Goal: Task Accomplishment & Management: Use online tool/utility

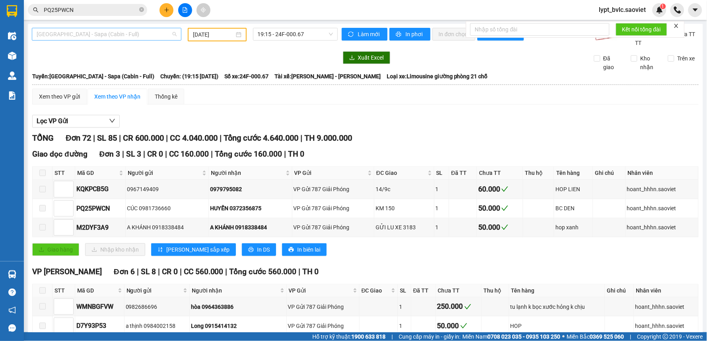
click at [67, 38] on span "Hà Nội - Sapa (Cabin - Full)" at bounding box center [107, 34] width 140 height 12
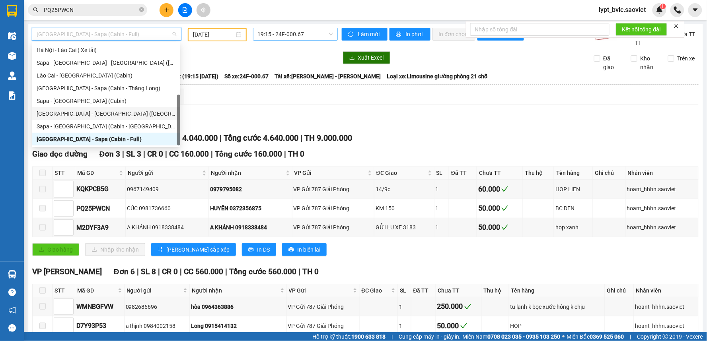
click at [284, 33] on span "19:15 - 24F-000.67" at bounding box center [295, 34] width 75 height 12
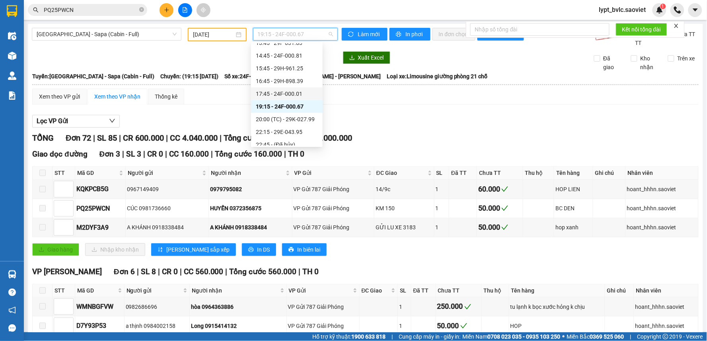
scroll to position [153, 0]
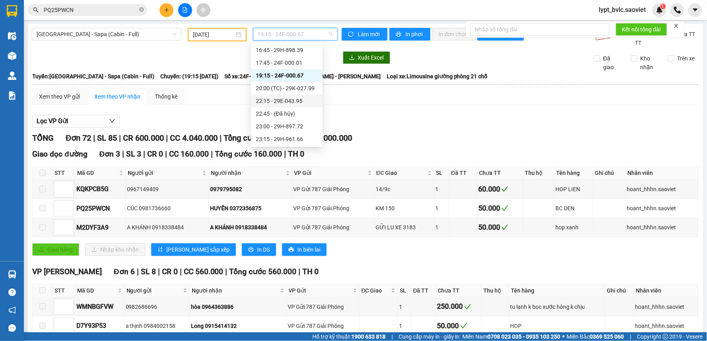
click at [297, 100] on div "22:15 - 29E-043.95" at bounding box center [287, 101] width 62 height 9
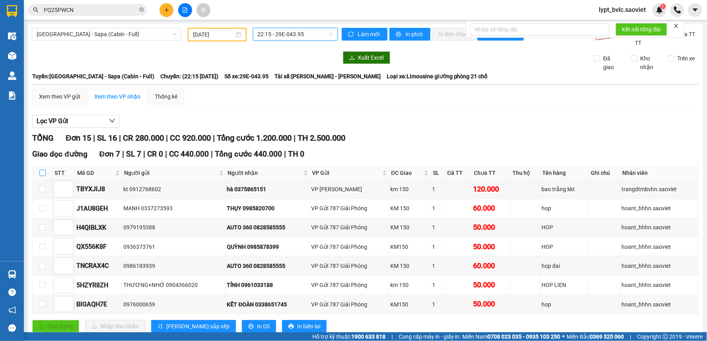
click at [39, 174] on input "checkbox" at bounding box center [42, 173] width 6 height 6
checkbox input "true"
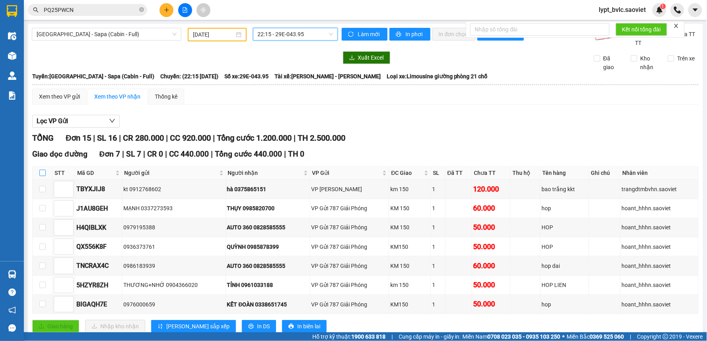
checkbox input "true"
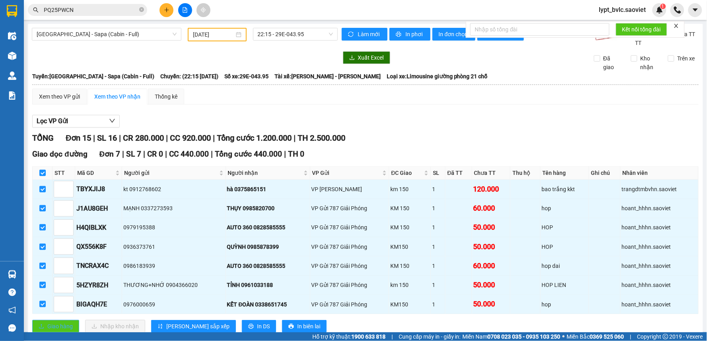
click at [60, 324] on span "Giao hàng" at bounding box center [59, 326] width 25 height 9
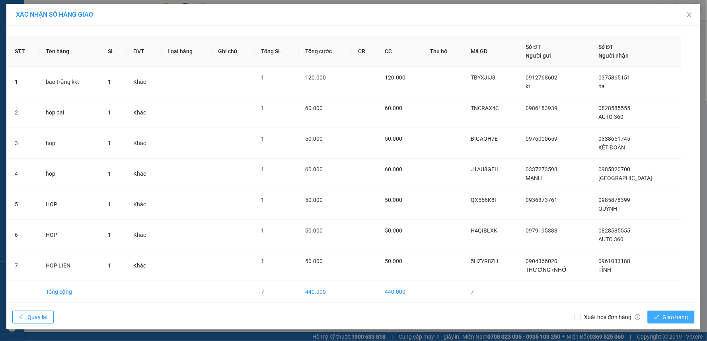
click at [675, 315] on span "Giao hàng" at bounding box center [675, 317] width 25 height 9
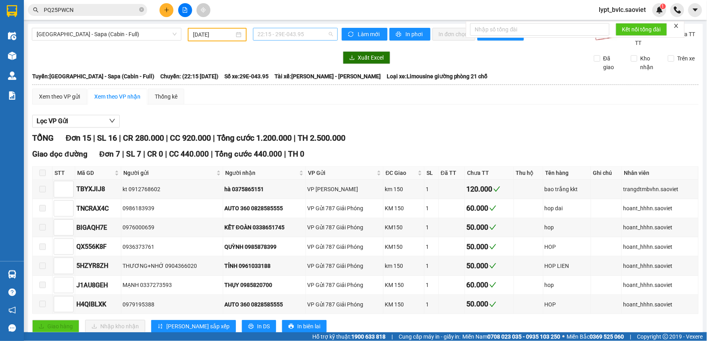
click at [288, 34] on span "22:15 - 29E-043.95" at bounding box center [295, 34] width 75 height 12
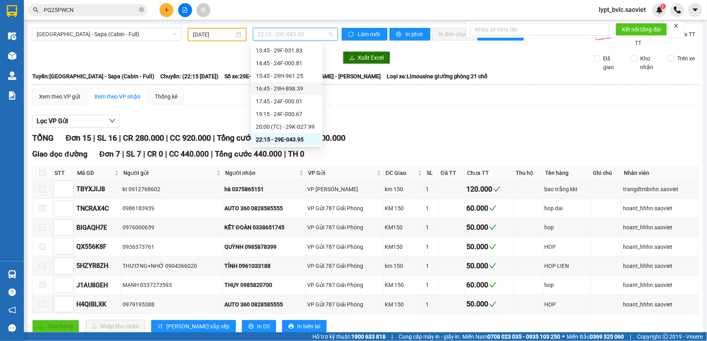
click at [300, 86] on div "16:45 - 29H-898.39" at bounding box center [287, 88] width 62 height 9
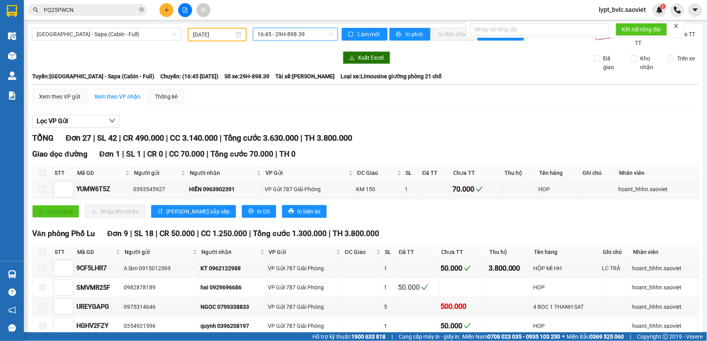
click at [293, 31] on span "16:45 - 29H-898.39" at bounding box center [295, 34] width 75 height 12
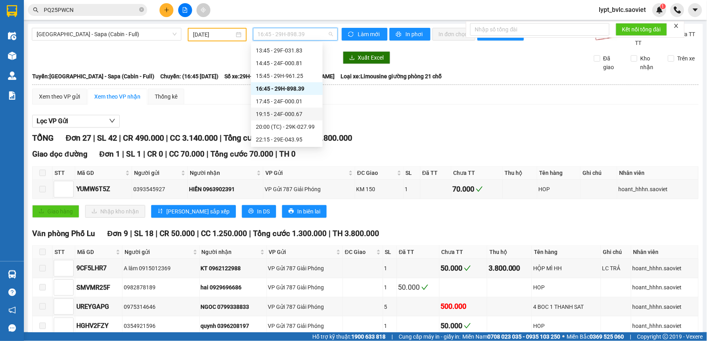
click at [308, 111] on div "19:15 - 24F-000.67" at bounding box center [287, 114] width 62 height 9
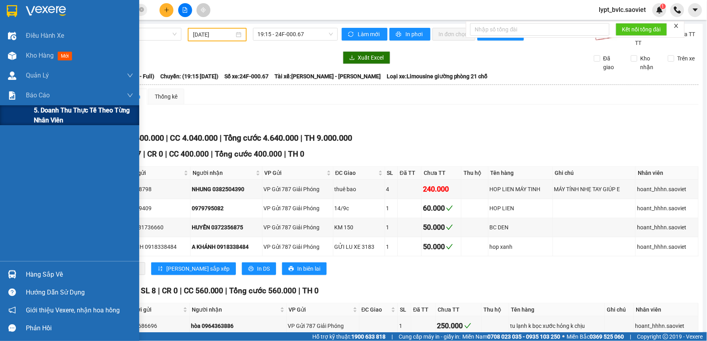
click at [55, 111] on span "5. Doanh thu thực tế theo từng nhân viên" at bounding box center [84, 115] width 100 height 20
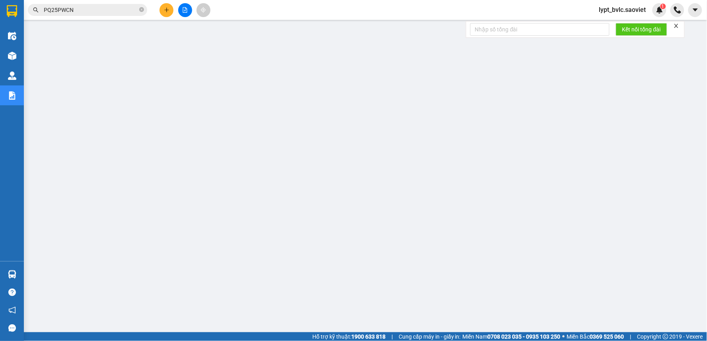
click at [638, 5] on span "lypt_bvlc.saoviet" at bounding box center [623, 10] width 60 height 10
click at [622, 26] on span "Đăng xuất" at bounding box center [627, 24] width 43 height 9
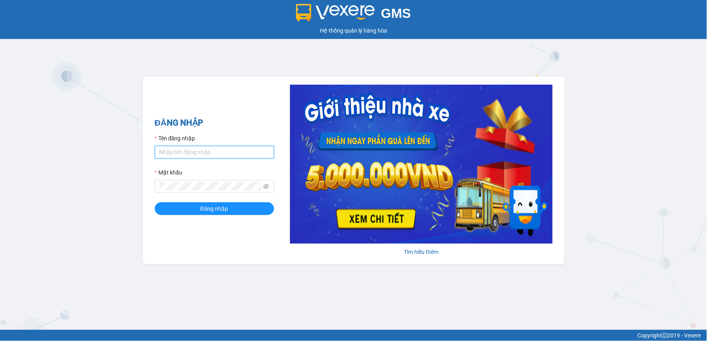
click at [182, 153] on input "Tên đăng nhập" at bounding box center [214, 152] width 119 height 13
type input "trangdt_hhlc.saoviet"
click at [155, 203] on button "Đăng nhập" at bounding box center [214, 209] width 119 height 13
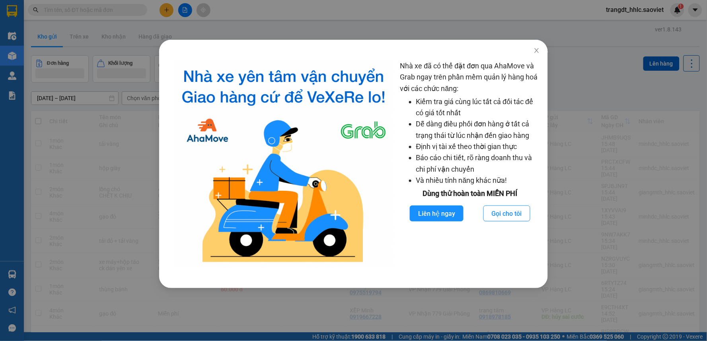
click at [373, 11] on div "Nhà xe đã có thể đặt đơn qua AhaMove và Grab ngay trên phần mềm quản lý hàng ho…" at bounding box center [353, 170] width 707 height 341
